Goal: Check status: Check status

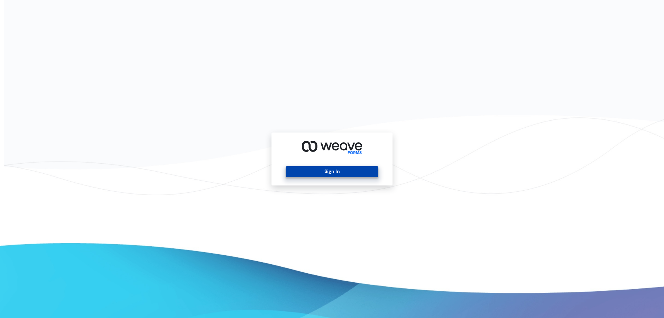
click at [298, 170] on button "Sign In" at bounding box center [332, 171] width 92 height 11
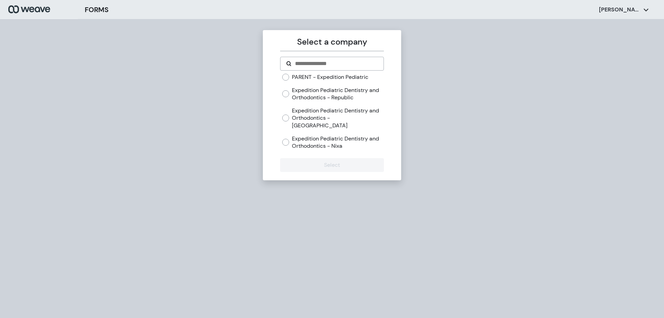
click at [341, 78] on label "PARENT - Expedition Pediatric" at bounding box center [330, 77] width 76 height 8
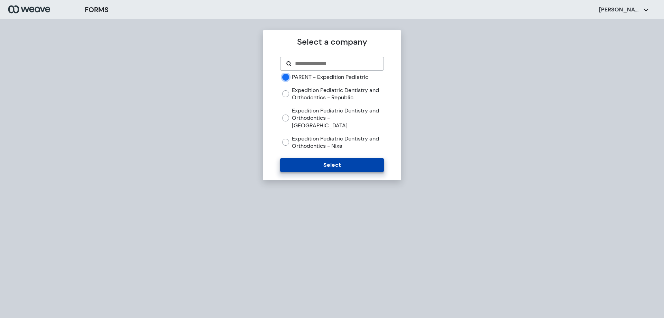
click at [328, 158] on button "Select" at bounding box center [331, 165] width 103 height 14
